Goal: Transaction & Acquisition: Purchase product/service

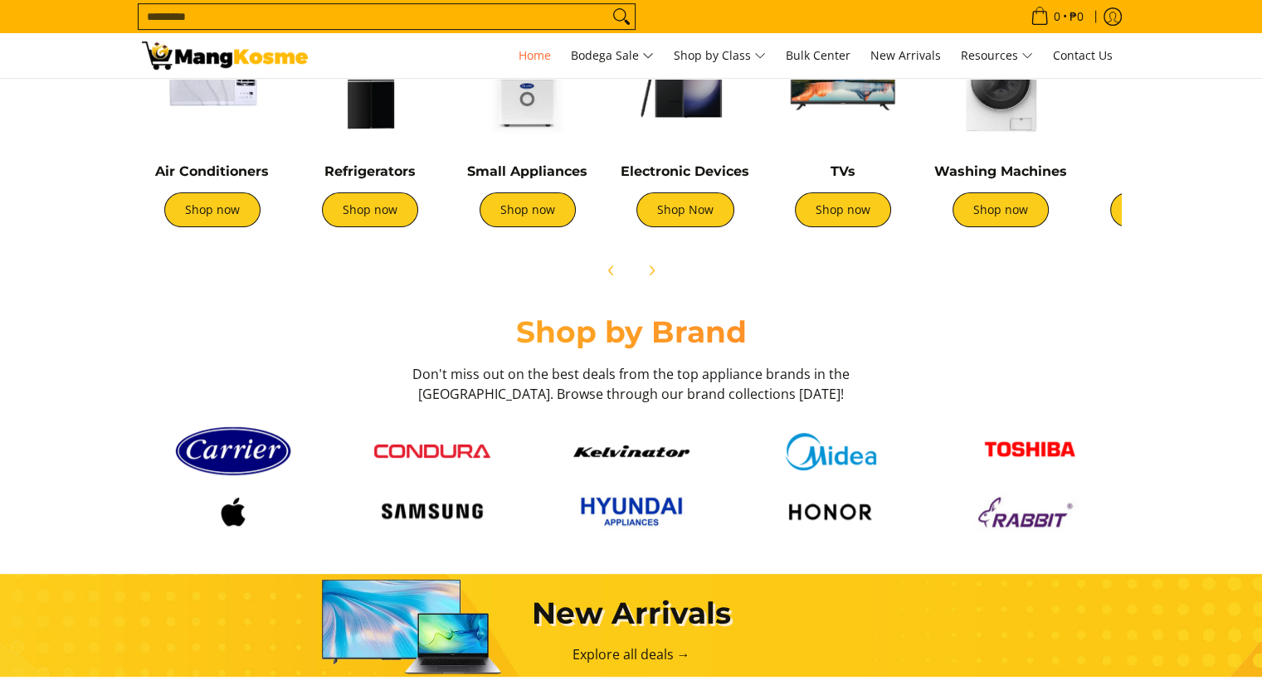
scroll to position [581, 0]
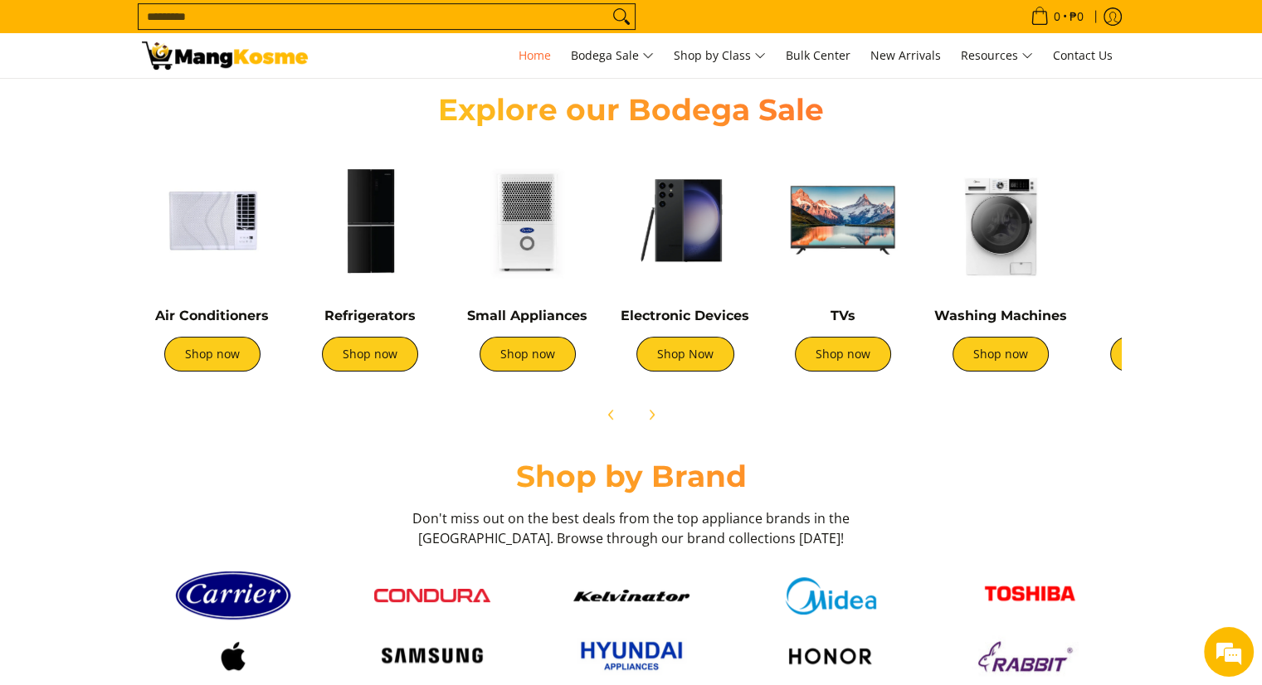
click at [204, 283] on img at bounding box center [212, 220] width 141 height 141
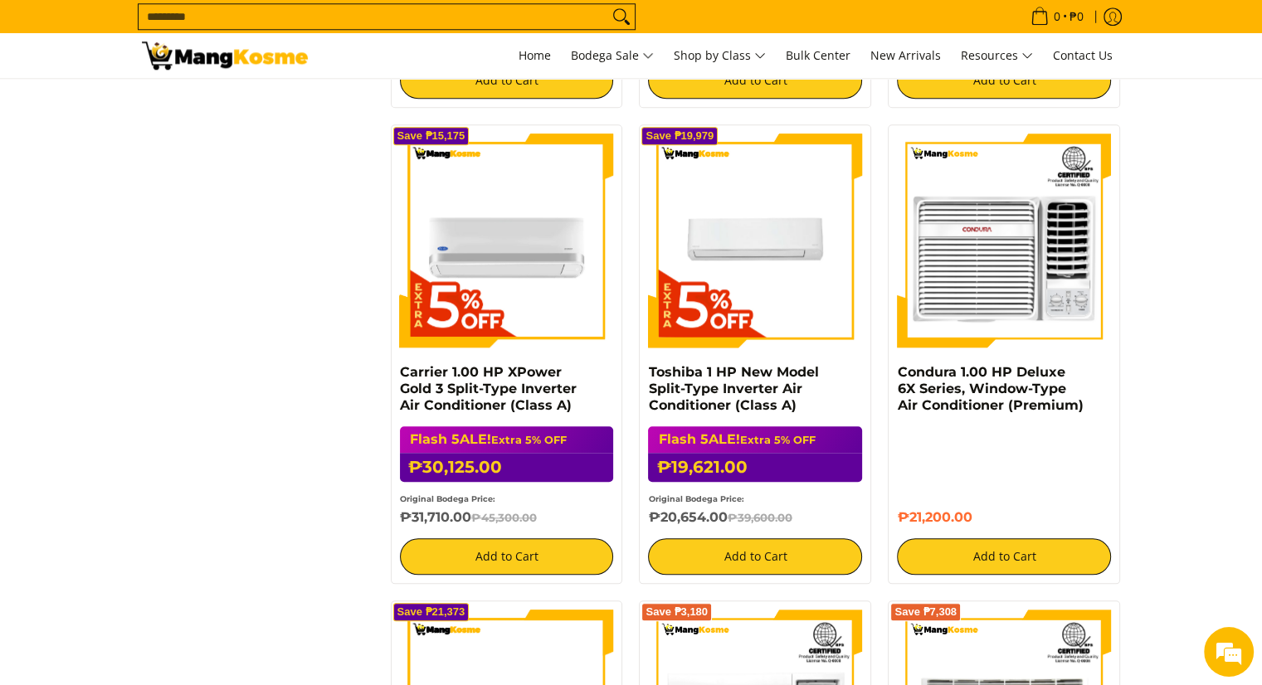
scroll to position [1576, 0]
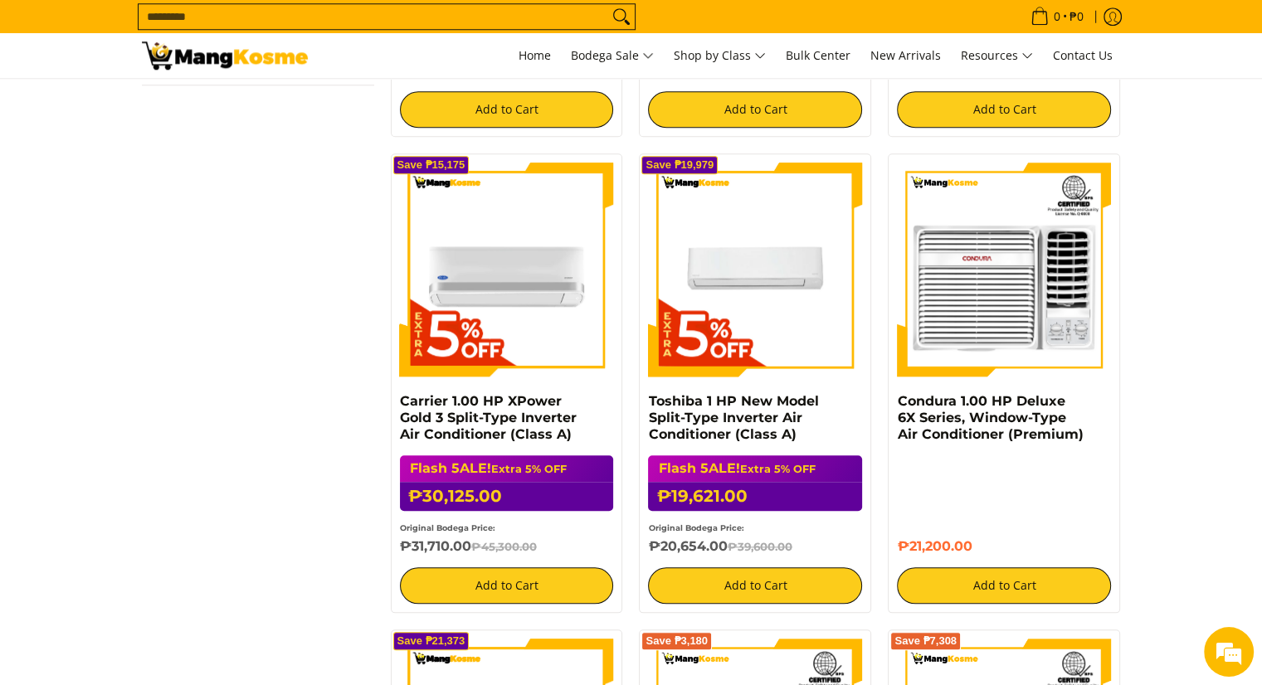
click at [476, 21] on input "Search..." at bounding box center [374, 16] width 470 height 25
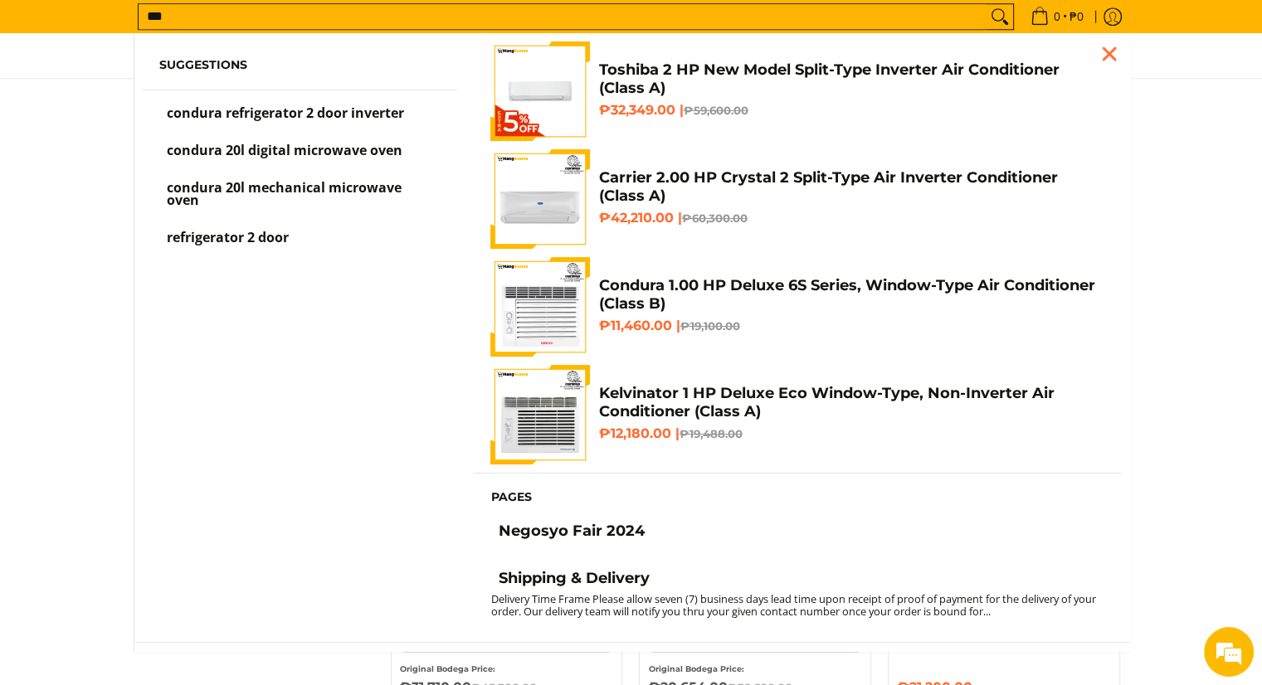
scroll to position [1365, 0]
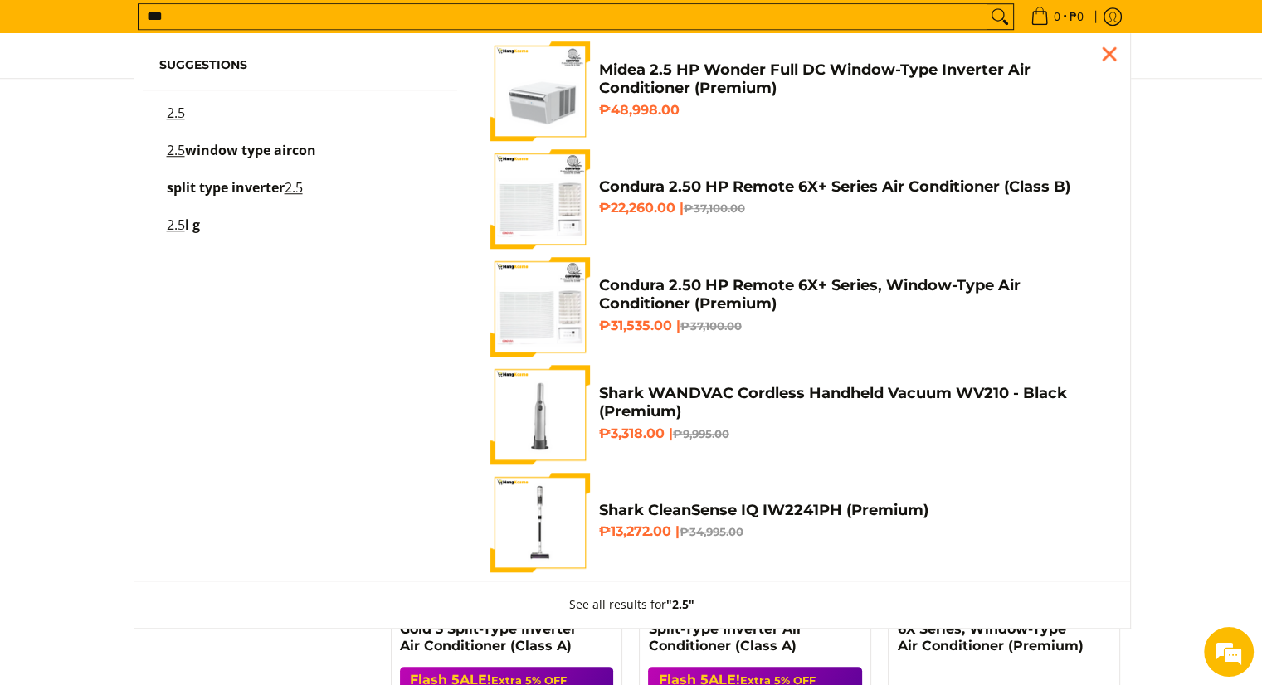
type input "***"
click at [306, 144] on span "window type aircon" at bounding box center [250, 150] width 131 height 18
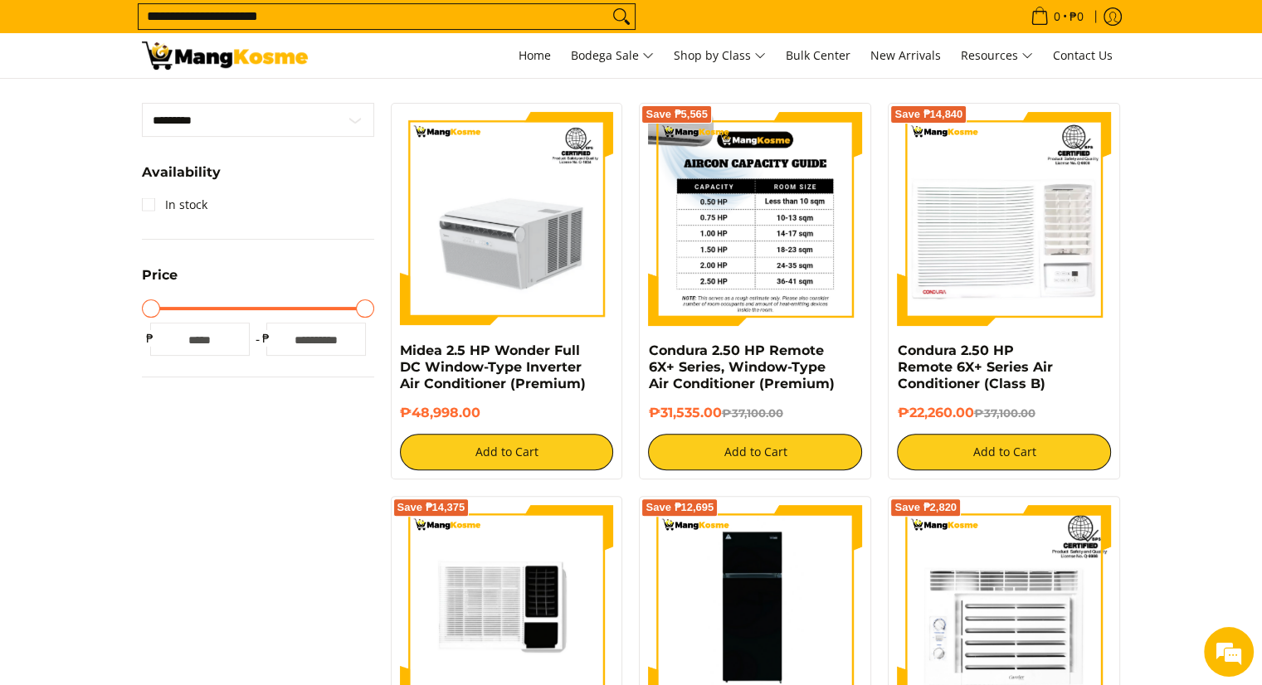
scroll to position [249, 0]
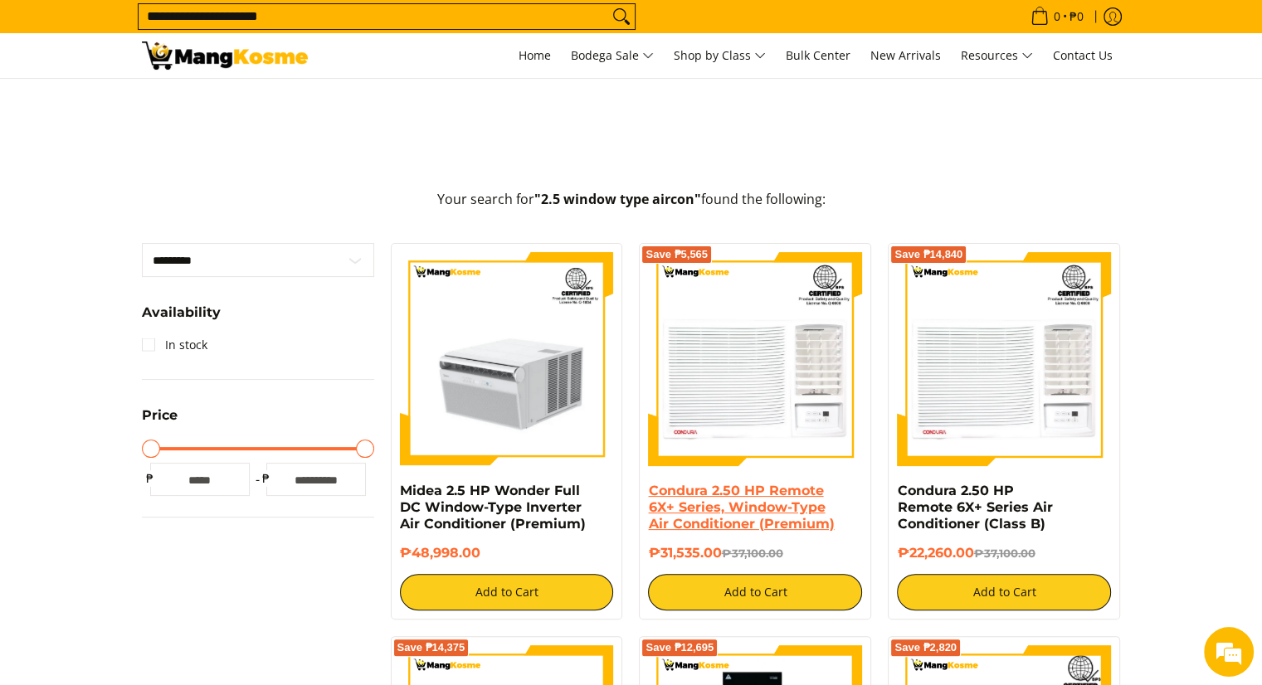
click at [720, 509] on link "Condura 2.50 HP Remote 6X+ Series, Window-Type Air Conditioner (Premium)" at bounding box center [741, 507] width 186 height 49
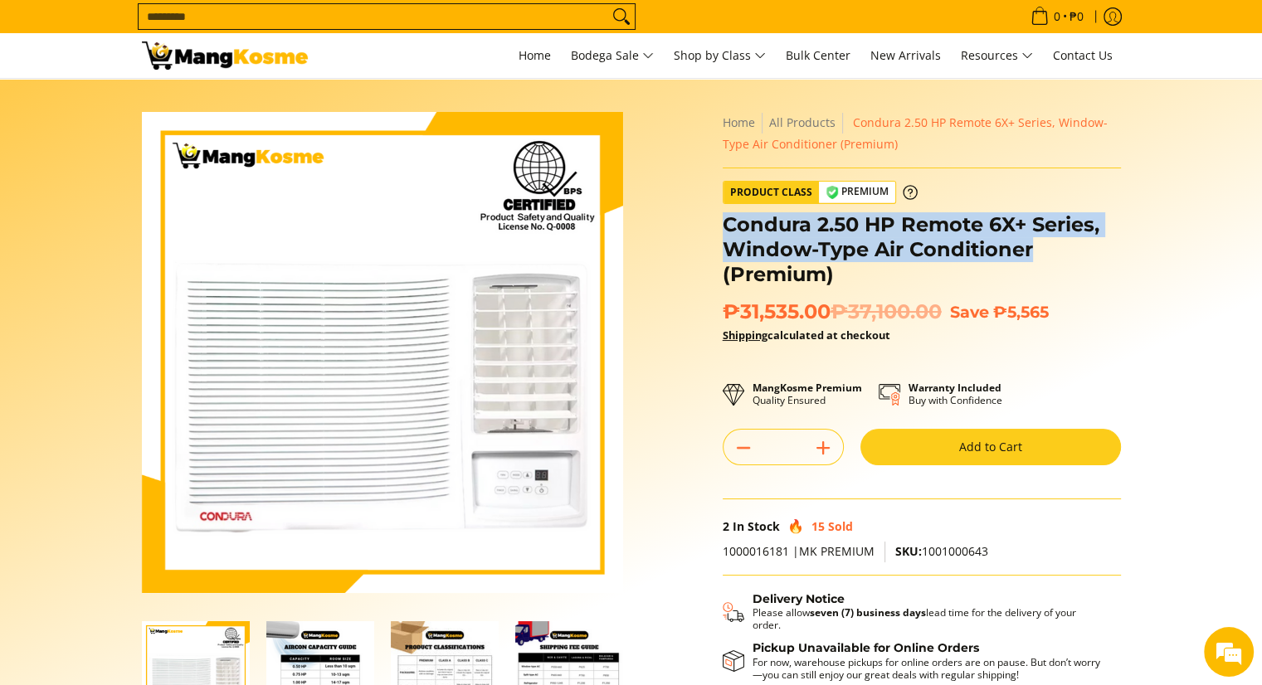
drag, startPoint x: 722, startPoint y: 218, endPoint x: 1069, endPoint y: 256, distance: 348.9
click at [1069, 256] on h1 "Condura 2.50 HP Remote 6X+ Series, Window-Type Air Conditioner (Premium)" at bounding box center [922, 249] width 398 height 75
copy h1 "Condura 2.50 HP Remote 6X+ Series, Window-Type Air Conditioner"
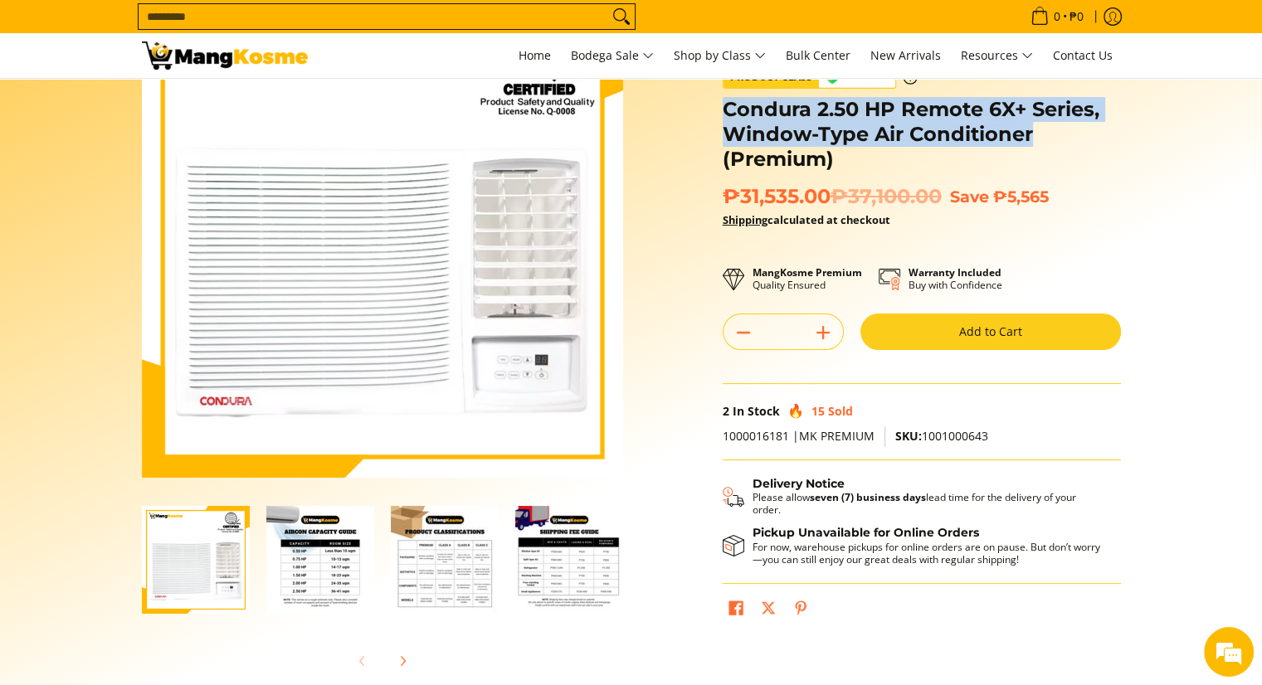
scroll to position [249, 0]
